Goal: Transaction & Acquisition: Purchase product/service

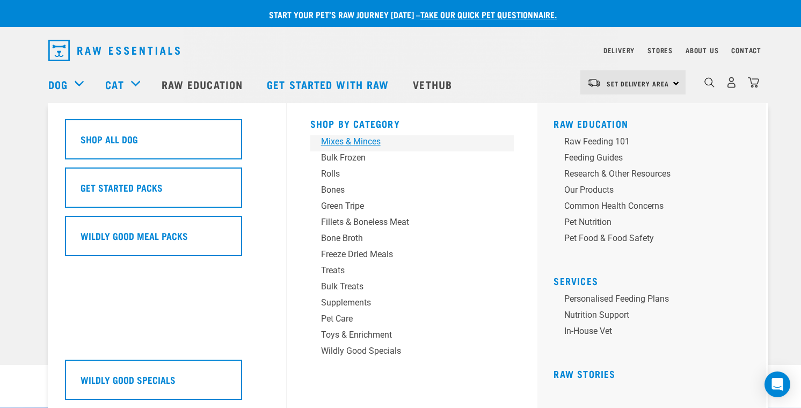
click at [333, 143] on div "Mixes & Minces" at bounding box center [404, 141] width 167 height 13
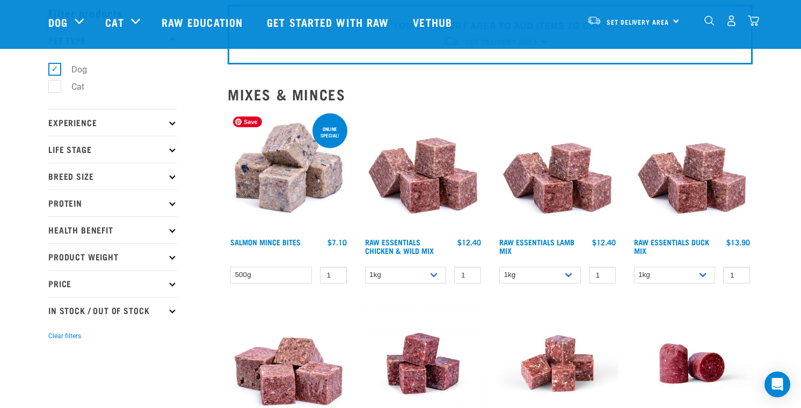
scroll to position [52, 0]
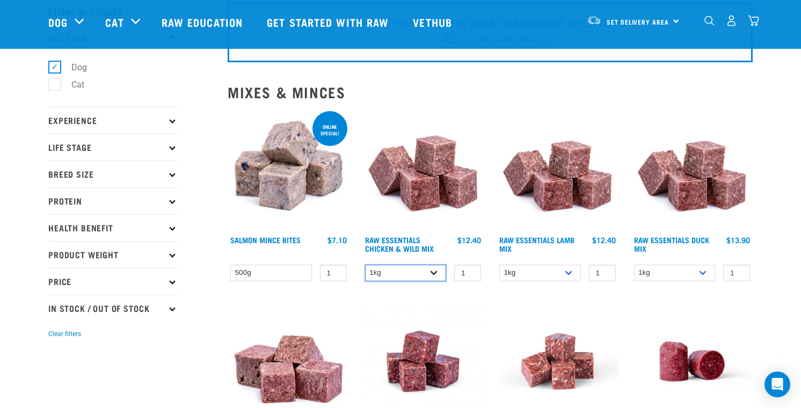
click at [382, 269] on select "1kg 3kg Bulk (20kg)" at bounding box center [406, 273] width 82 height 17
select select "709"
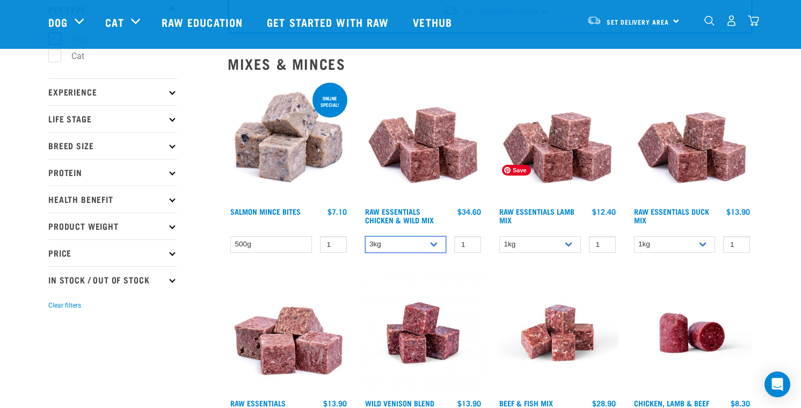
scroll to position [81, 0]
